Goal: Task Accomplishment & Management: Manage account settings

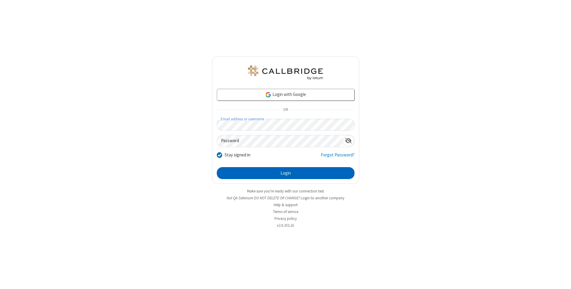
click at [286, 173] on button "Login" at bounding box center [286, 173] width 138 height 12
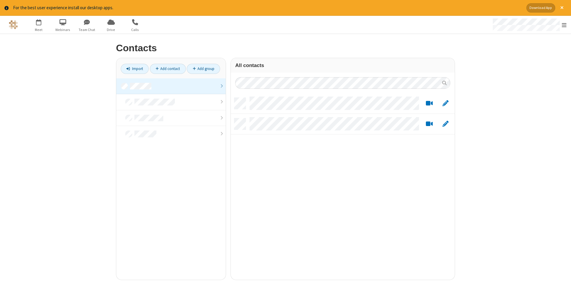
click at [171, 86] on link at bounding box center [170, 86] width 109 height 16
click at [168, 68] on link "Add contact" at bounding box center [168, 69] width 36 height 10
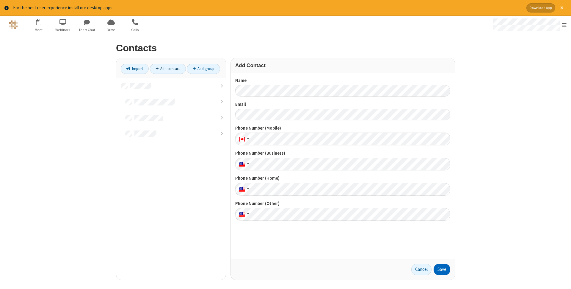
click at [442, 269] on button "Save" at bounding box center [442, 269] width 17 height 12
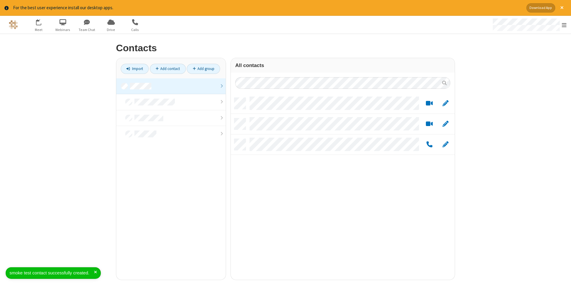
scroll to position [186, 224]
